Goal: Transaction & Acquisition: Book appointment/travel/reservation

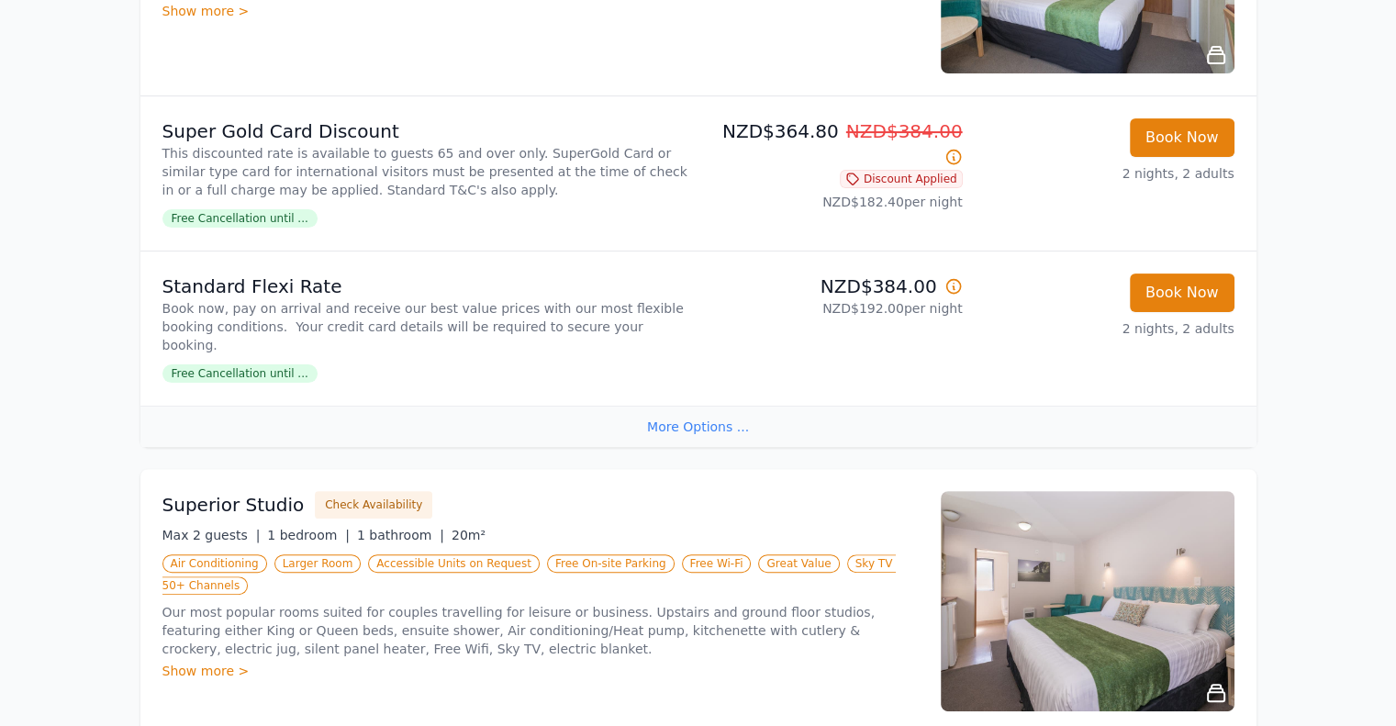
scroll to position [642, 0]
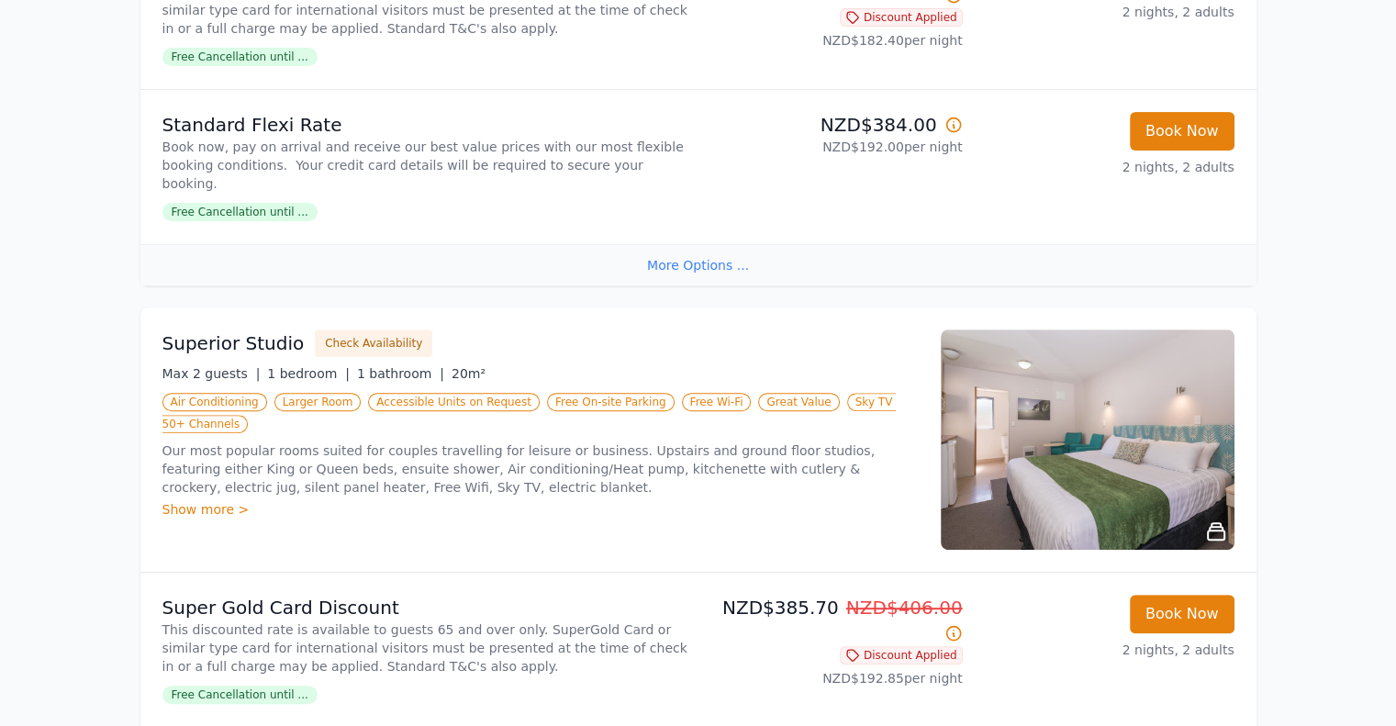
click at [1053, 406] on img at bounding box center [1088, 439] width 294 height 220
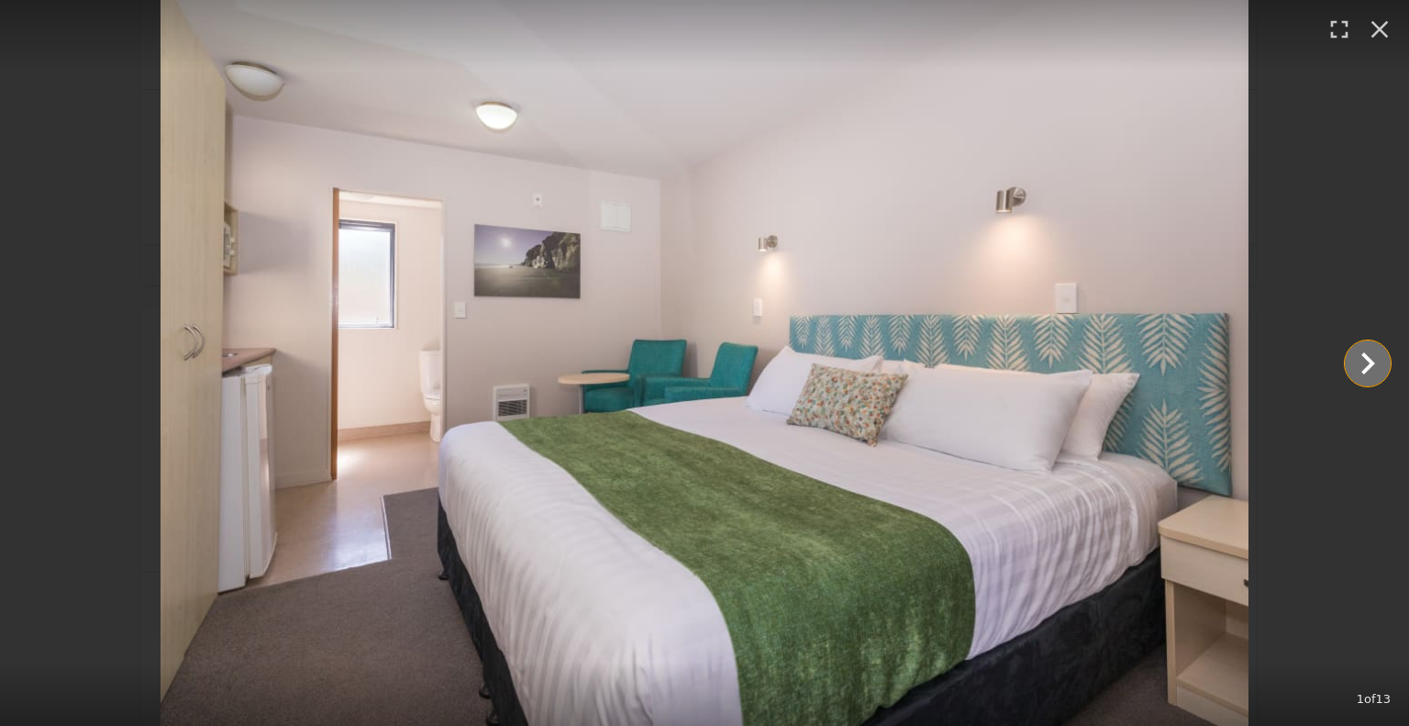
click at [1369, 362] on icon "Show slide 2 of 13" at bounding box center [1368, 363] width 44 height 44
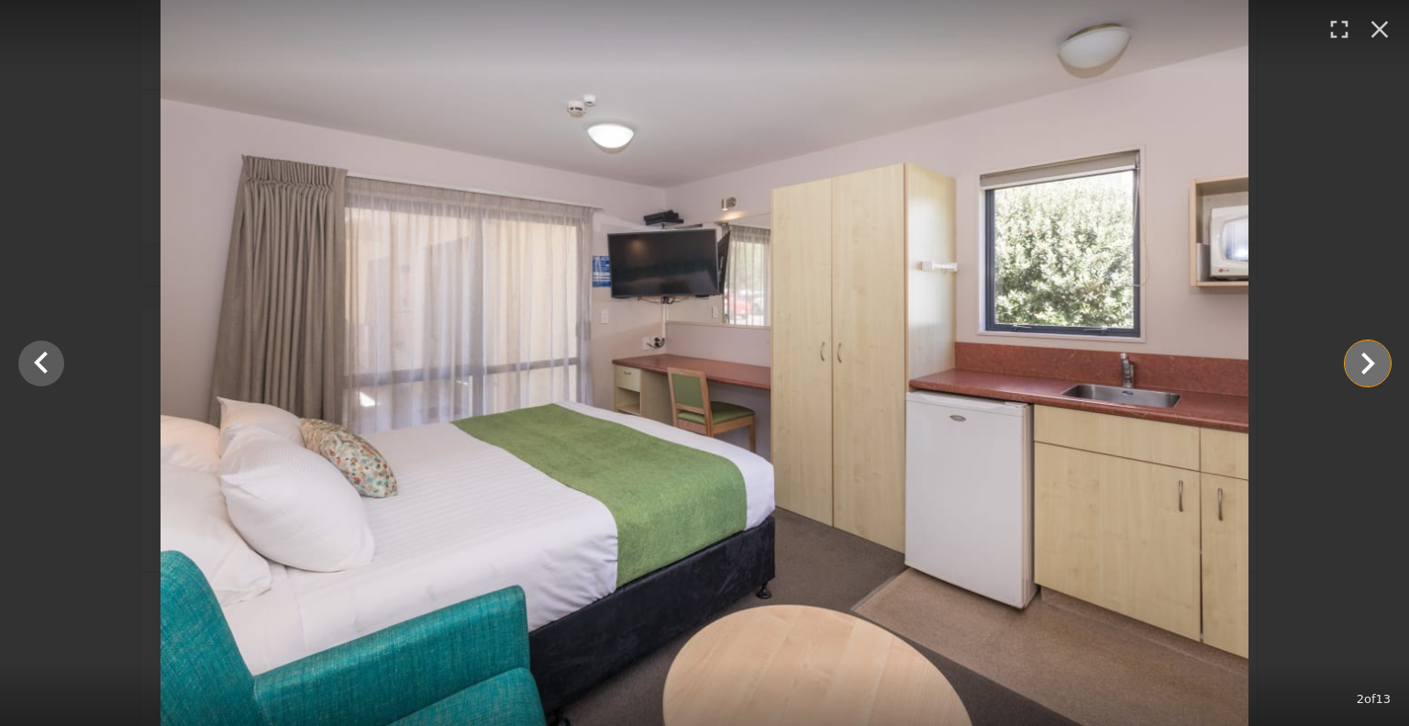
click at [1369, 362] on icon "Show slide 3 of 13" at bounding box center [1369, 363] width 14 height 22
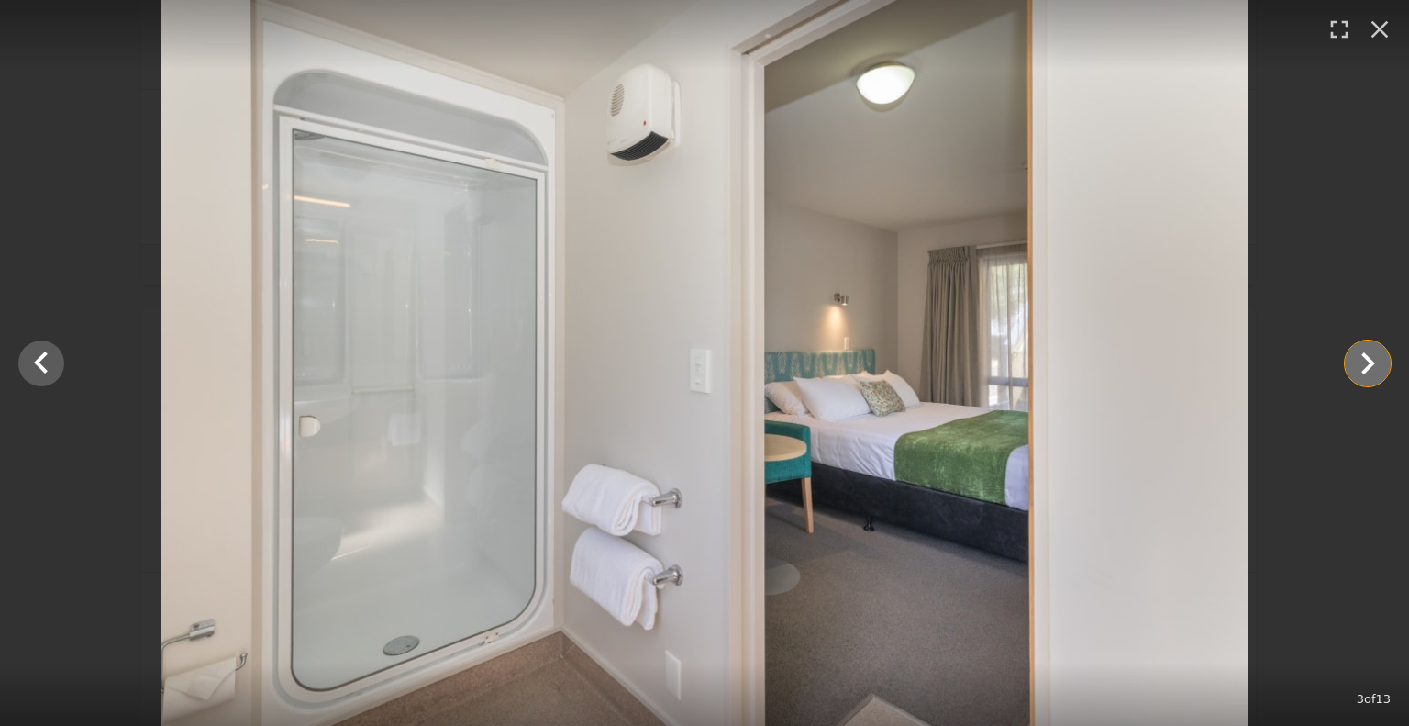
click at [1369, 362] on icon "Show slide 4 of 13" at bounding box center [1369, 363] width 14 height 22
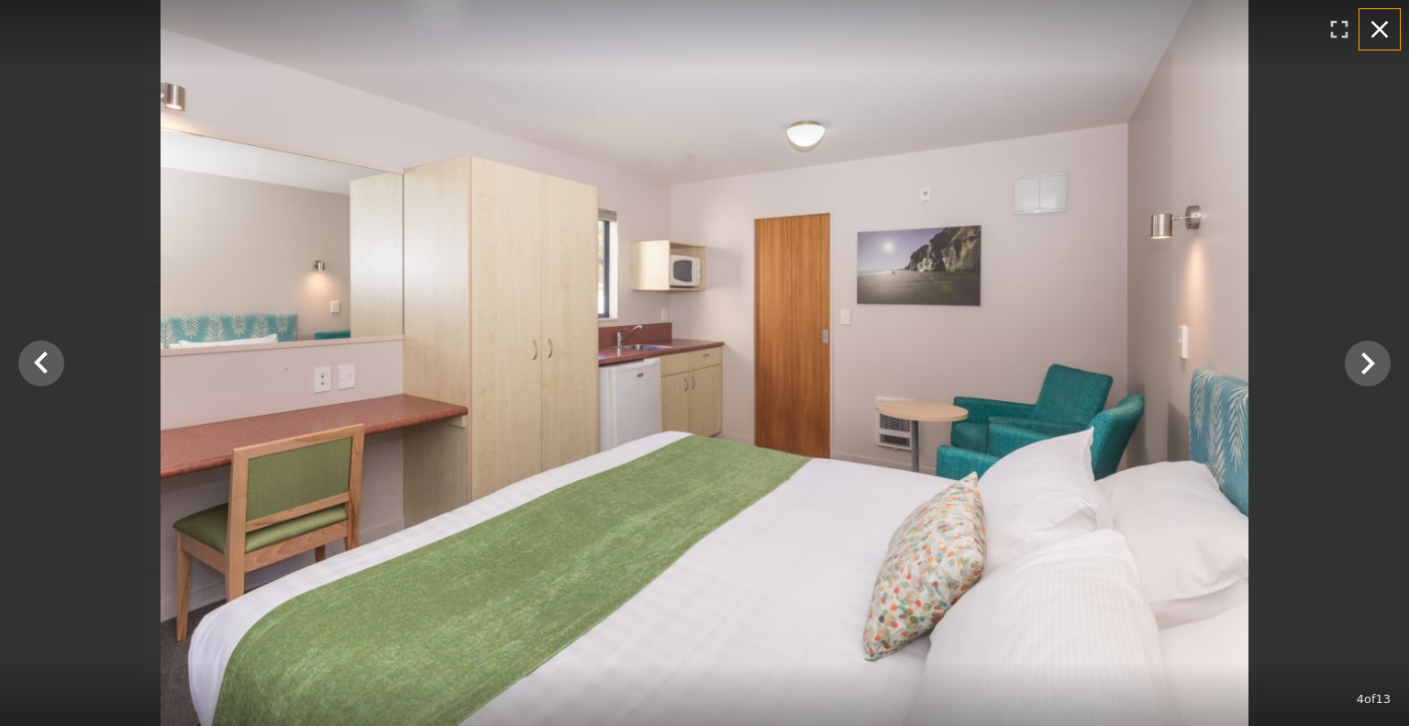
click at [1377, 26] on icon "button" at bounding box center [1380, 29] width 17 height 17
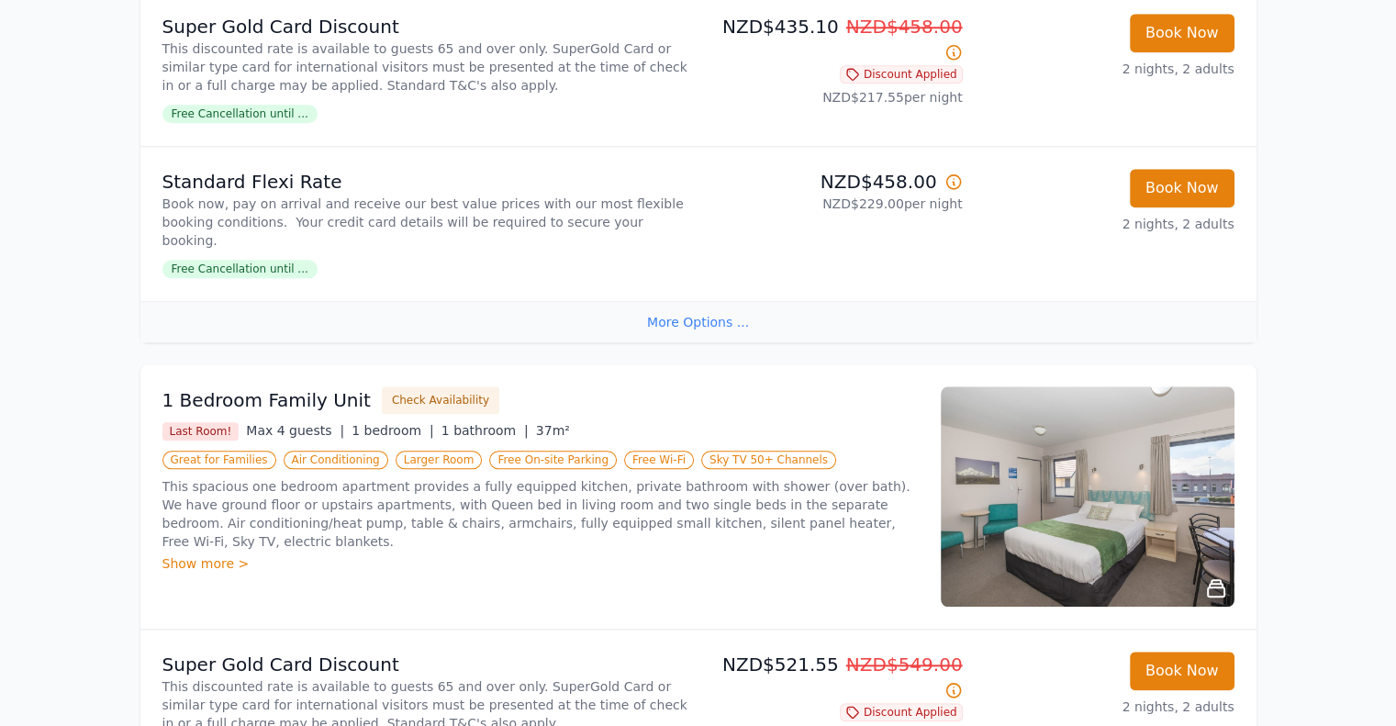
scroll to position [1835, 0]
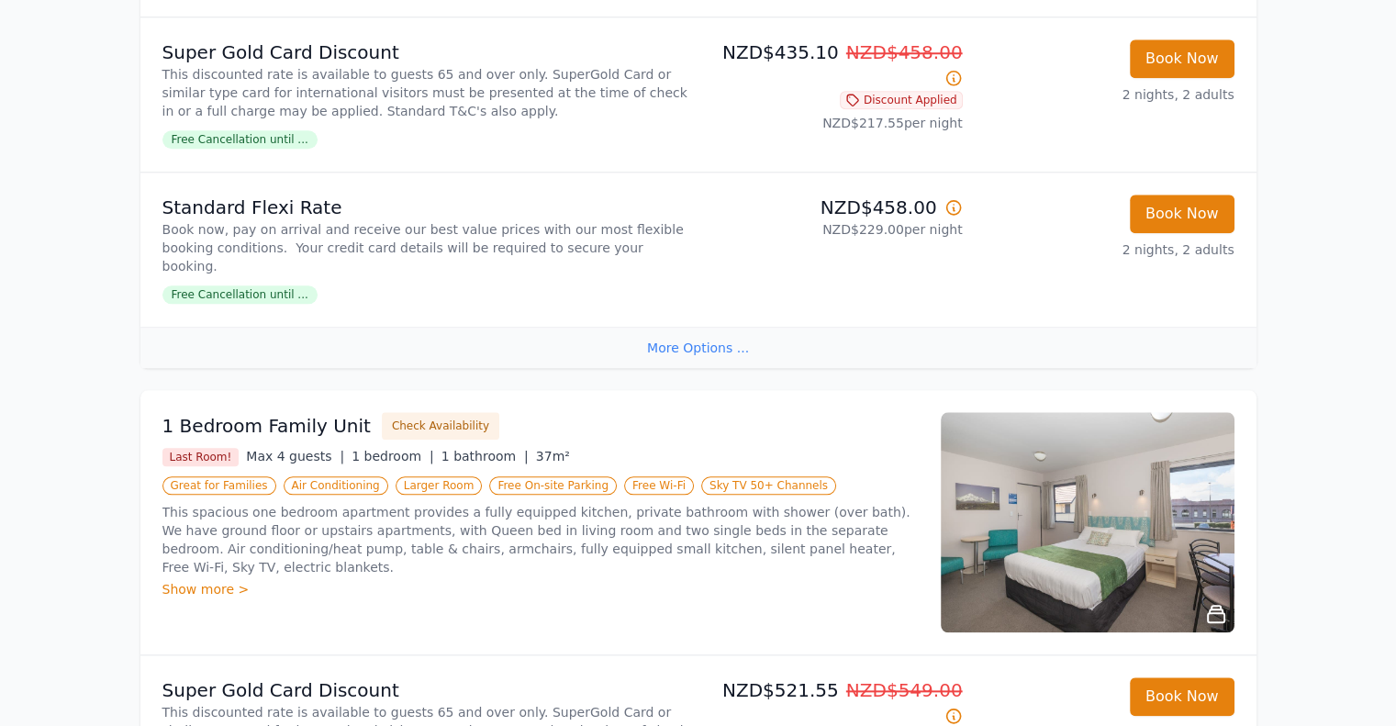
click at [1089, 440] on img at bounding box center [1088, 522] width 294 height 220
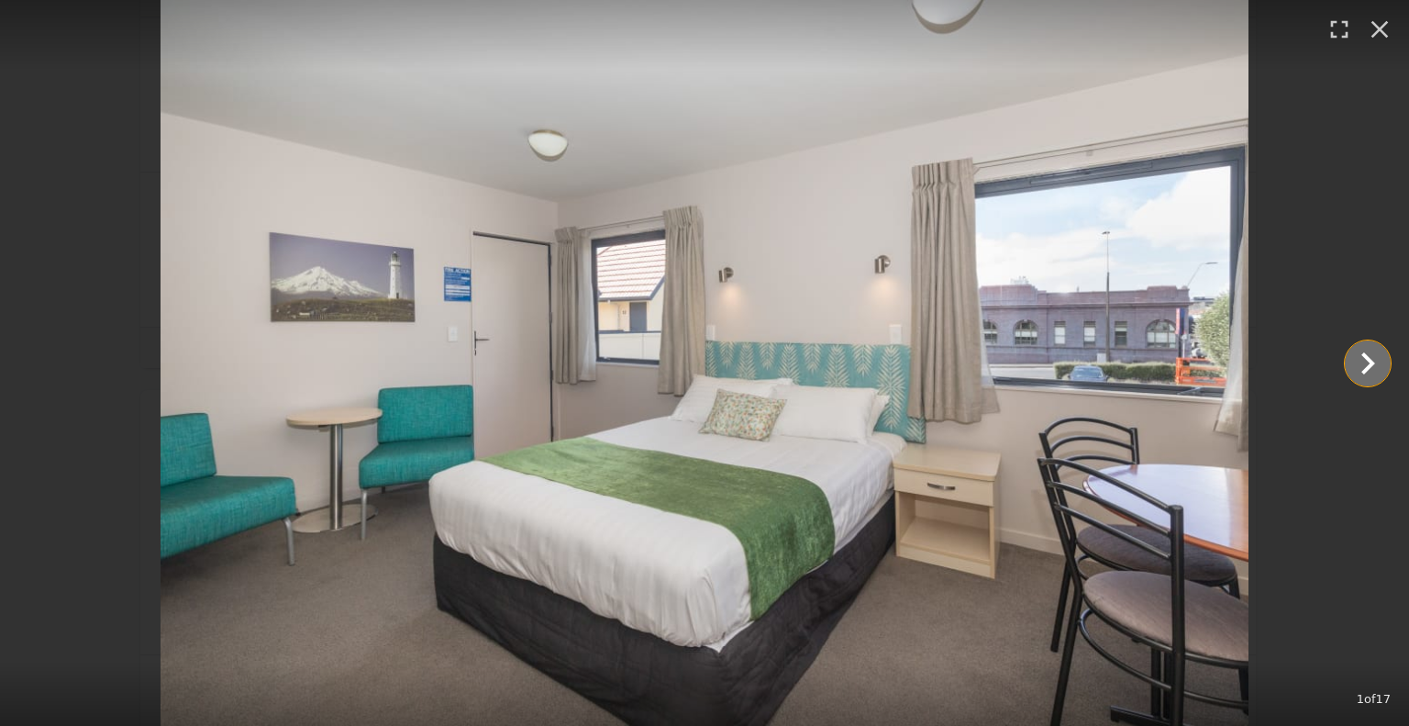
click at [1367, 358] on icon "Show slide 2 of 17" at bounding box center [1369, 363] width 14 height 22
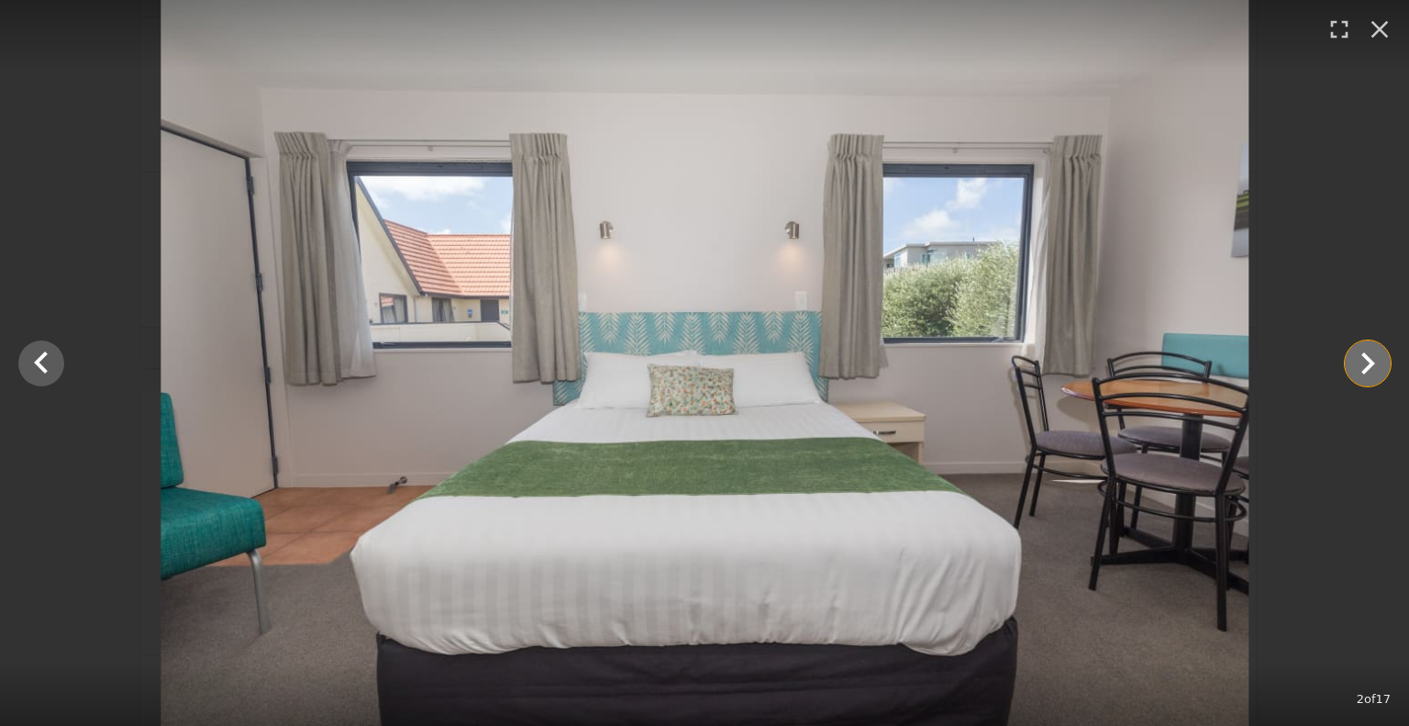
click at [1368, 358] on icon "Show slide 3 of 17" at bounding box center [1369, 363] width 14 height 22
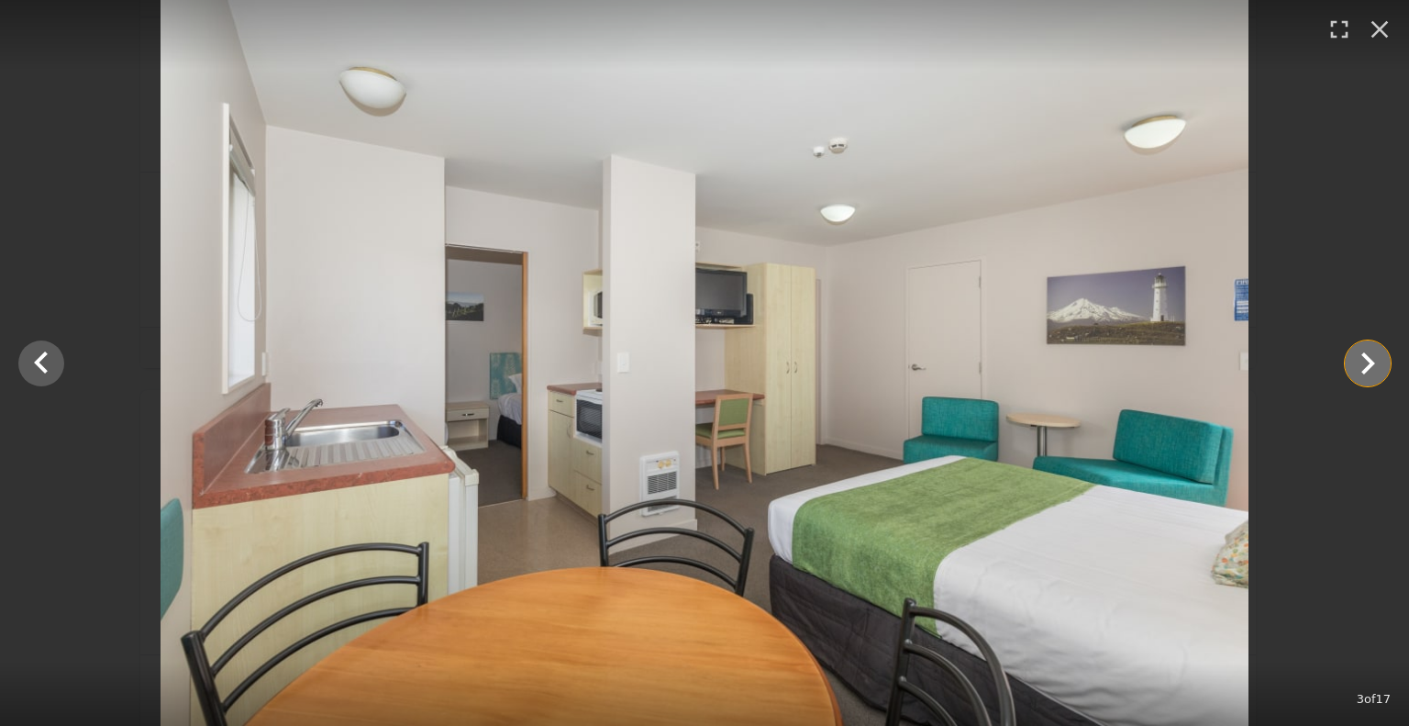
click at [1368, 358] on icon "Show slide 4 of 17" at bounding box center [1369, 363] width 14 height 22
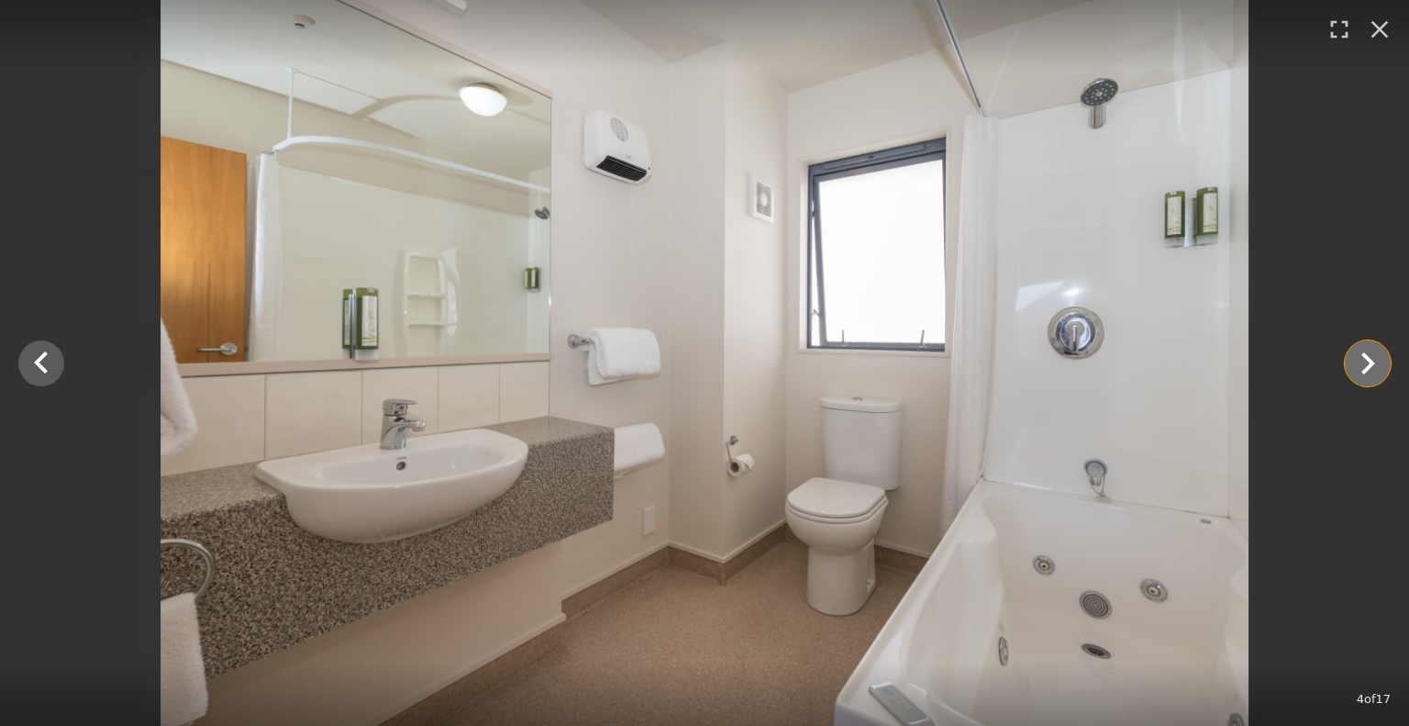
click at [1368, 358] on icon "Show slide 5 of 17" at bounding box center [1369, 363] width 14 height 22
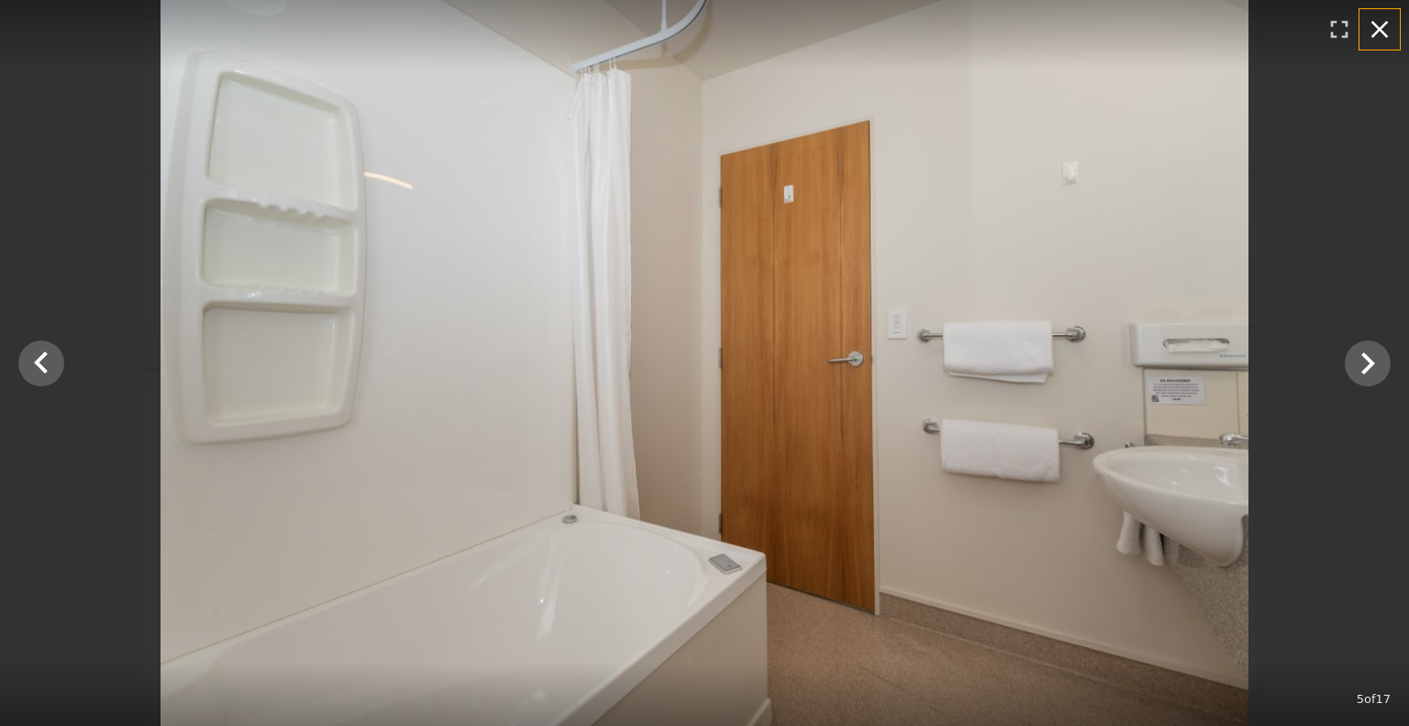
click at [1376, 28] on icon "button" at bounding box center [1379, 29] width 29 height 29
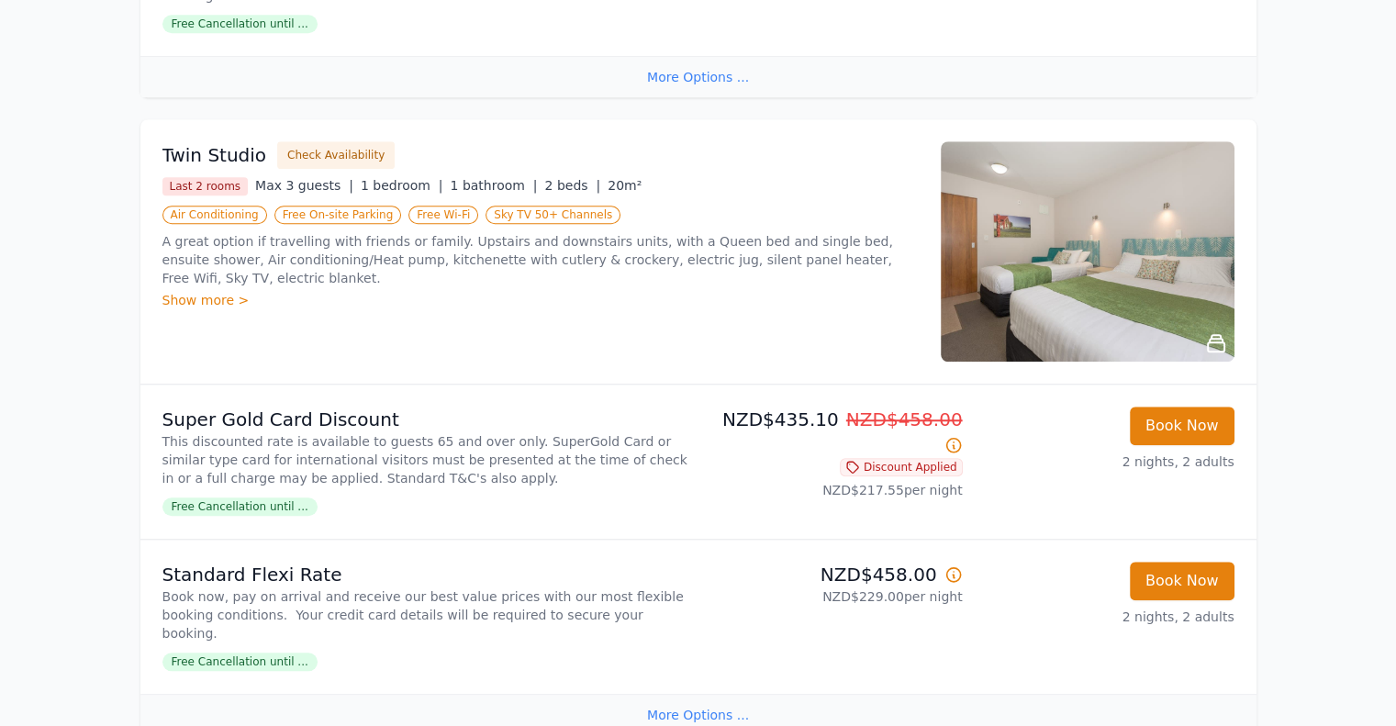
scroll to position [1009, 0]
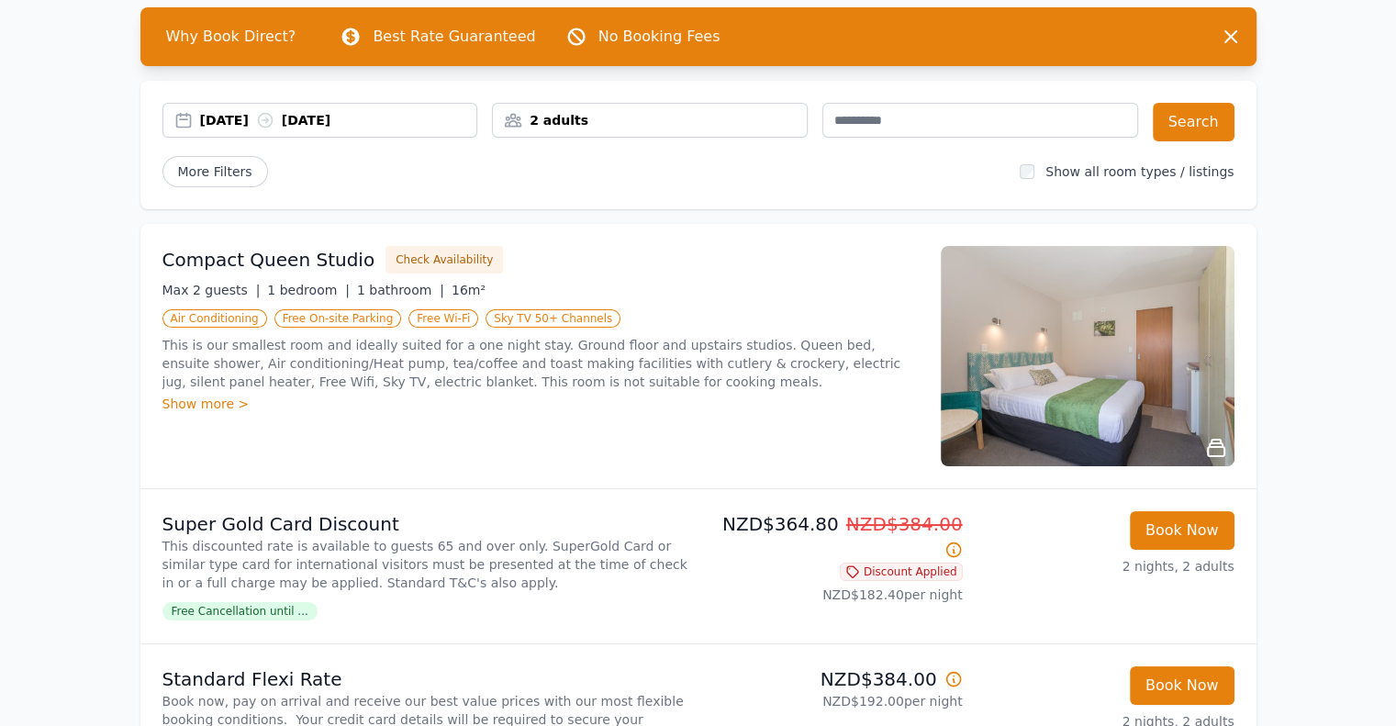
scroll to position [184, 0]
